Goal: Task Accomplishment & Management: Use online tool/utility

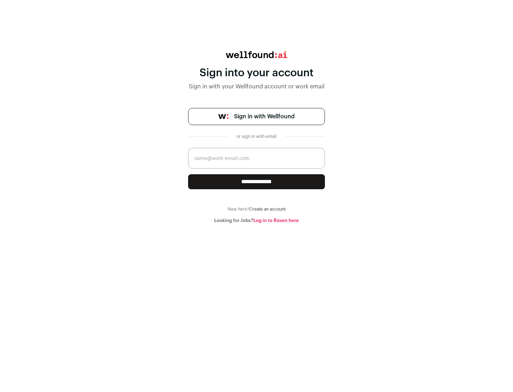
click at [264, 117] on span "Sign in with Wellfound" at bounding box center [264, 116] width 61 height 9
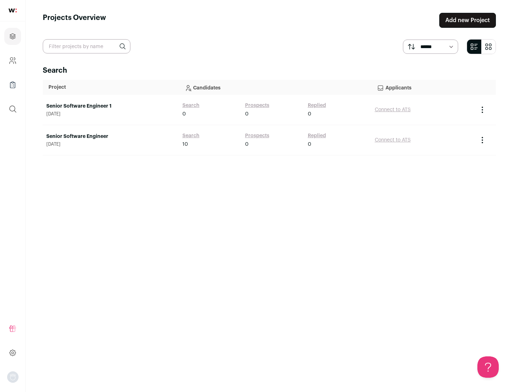
click at [110, 137] on link "Senior Software Engineer" at bounding box center [110, 136] width 129 height 7
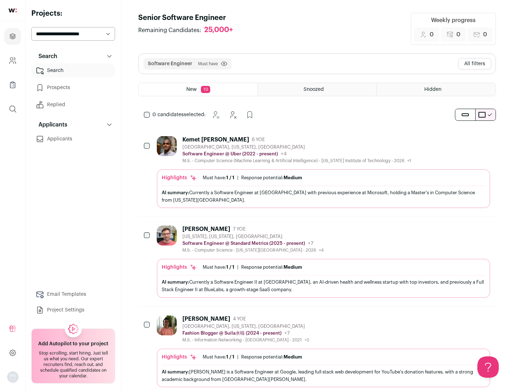
click at [317, 172] on div "Highlights Must have: 1 / 1 How many must haves have been fulfilled? | Response…" at bounding box center [324, 188] width 334 height 39
